Goal: Communication & Community: Ask a question

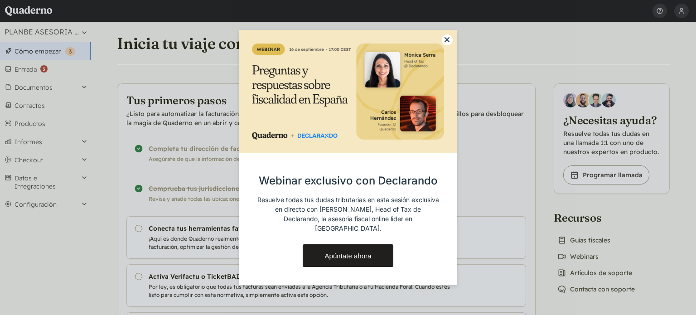
click at [446, 44] on button "close modal button" at bounding box center [447, 39] width 11 height 11
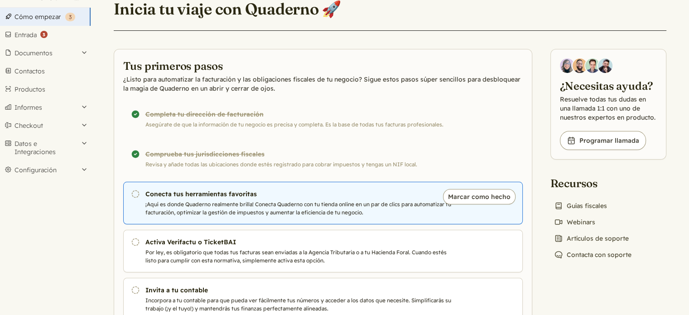
scroll to position [38, 0]
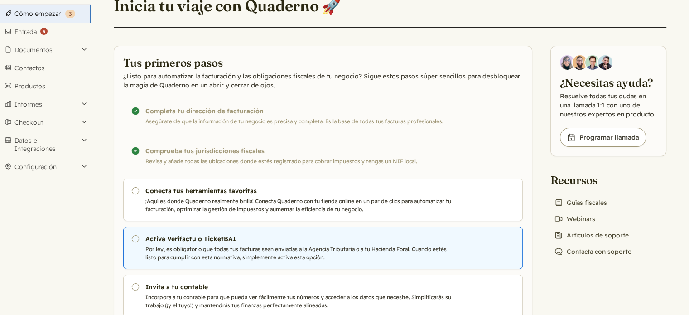
click at [140, 241] on link "Pendiente Activa Verifactu o TicketBAI Por ley, es obligatorio que todas tus fa…" at bounding box center [323, 248] width 400 height 43
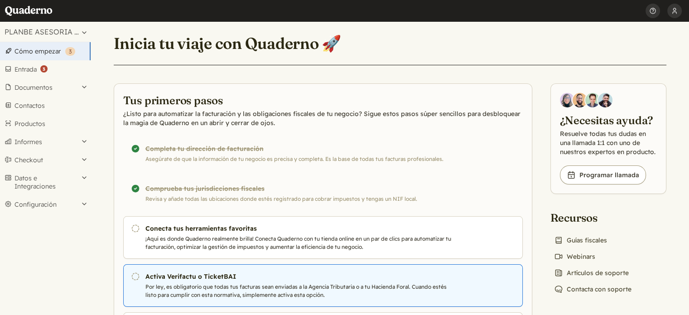
click at [139, 281] on link "Pendiente Activa Verifactu o TicketBAI Por ley, es obligatorio que todas tus fa…" at bounding box center [323, 285] width 400 height 43
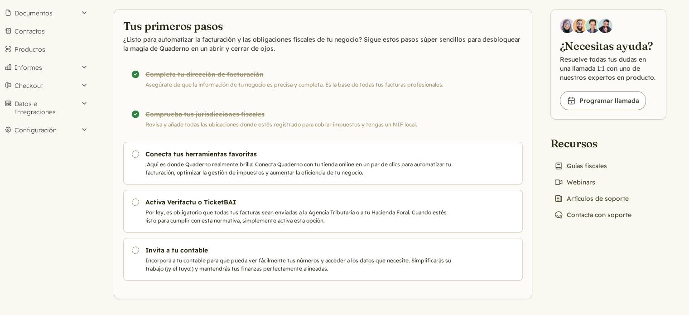
scroll to position [75, 0]
click at [48, 110] on button "Datos e Integraciones" at bounding box center [45, 107] width 91 height 26
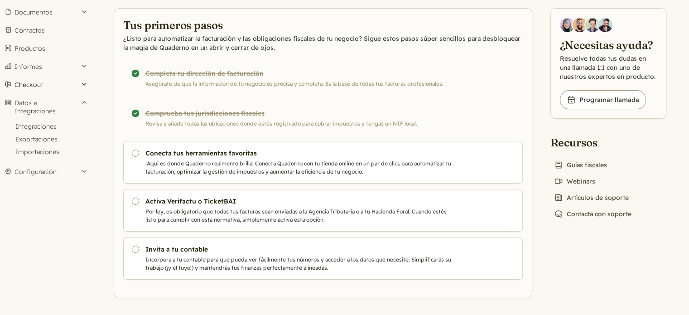
click at [34, 83] on button "Checkout" at bounding box center [45, 85] width 91 height 18
click at [31, 65] on button "Informes" at bounding box center [45, 67] width 91 height 18
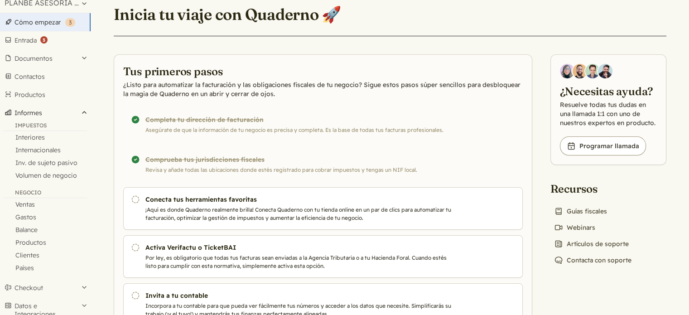
scroll to position [29, 0]
click at [49, 68] on link "Contactos" at bounding box center [45, 77] width 91 height 18
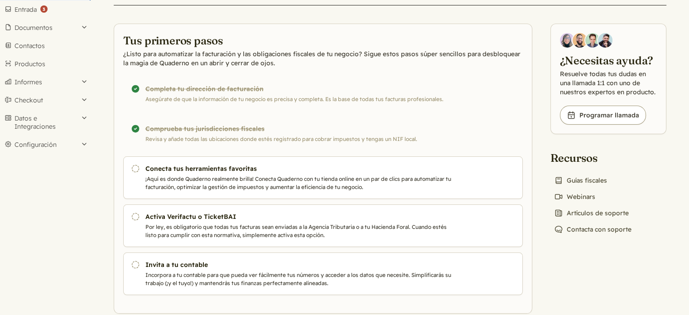
scroll to position [75, 0]
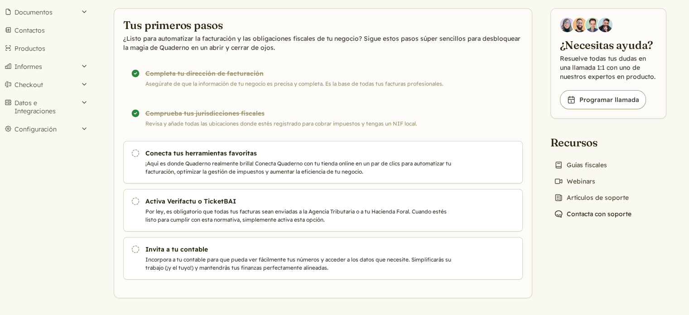
click at [593, 217] on link "Chat icon Contacta con soporte" at bounding box center [593, 214] width 85 height 13
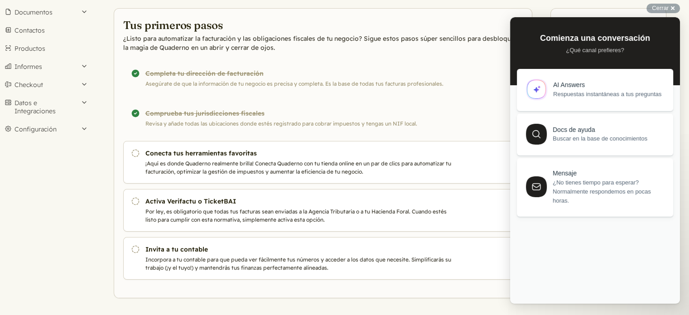
scroll to position [0, 0]
click at [586, 194] on span "¿No tienes tiempo para esperar? Normalmente respondemos en pocas horas." at bounding box center [608, 189] width 110 height 27
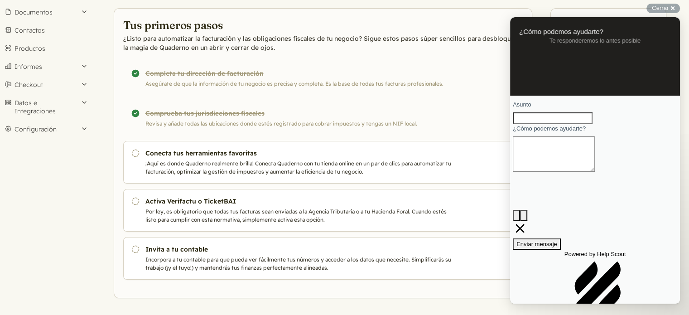
click at [566, 124] on input "Asunto" at bounding box center [553, 118] width 80 height 12
click at [520, 210] on button "image-plus" at bounding box center [516, 216] width 7 height 12
click at [582, 172] on textarea "¿Cómo podemos ayudarte?" at bounding box center [554, 153] width 82 height 35
click at [582, 124] on input "Asunto" at bounding box center [553, 118] width 80 height 12
type input "m"
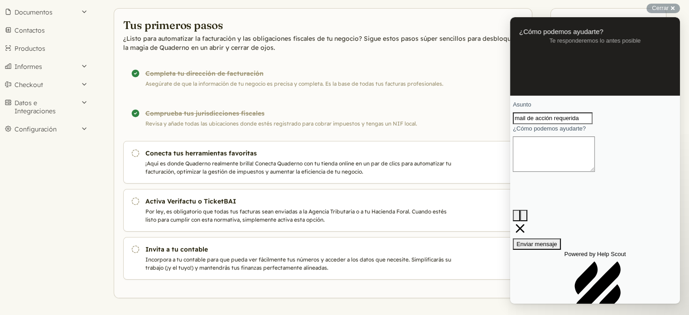
type input "mail de acción requerida"
click at [563, 172] on textarea "¿Cómo podemos ayudarte?" at bounding box center [554, 153] width 82 height 35
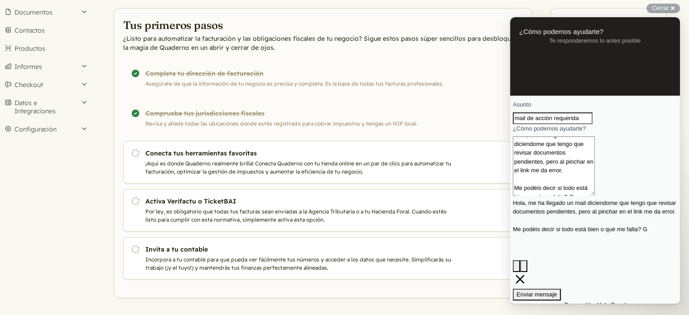
scroll to position [5, 0]
type textarea "Hola, me ha llegado un mail diciendome que tengo que revisar documentos pendien…"
click at [558, 291] on span "Enviar mensaje" at bounding box center [537, 294] width 41 height 7
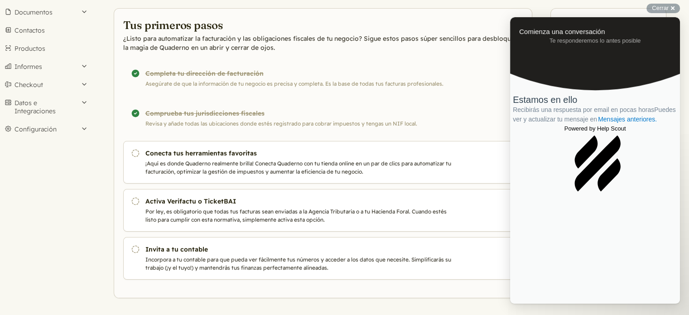
click at [64, 206] on div "Seleccione una cuenta: PLANBE ASESORIA PARA PROFESIONALES SANITARIOS SL Buscar …" at bounding box center [45, 93] width 91 height 293
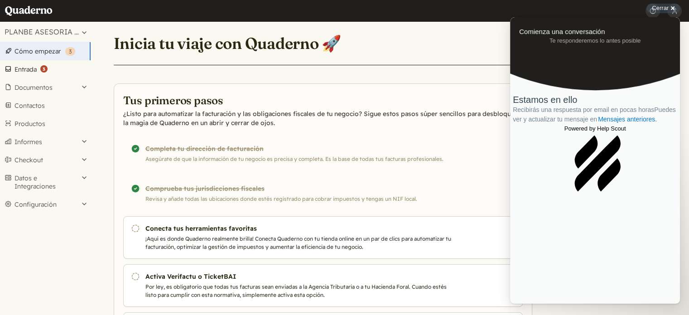
click at [36, 65] on link "Entrada ( 3 )" at bounding box center [45, 69] width 91 height 18
